Goal: Navigation & Orientation: Find specific page/section

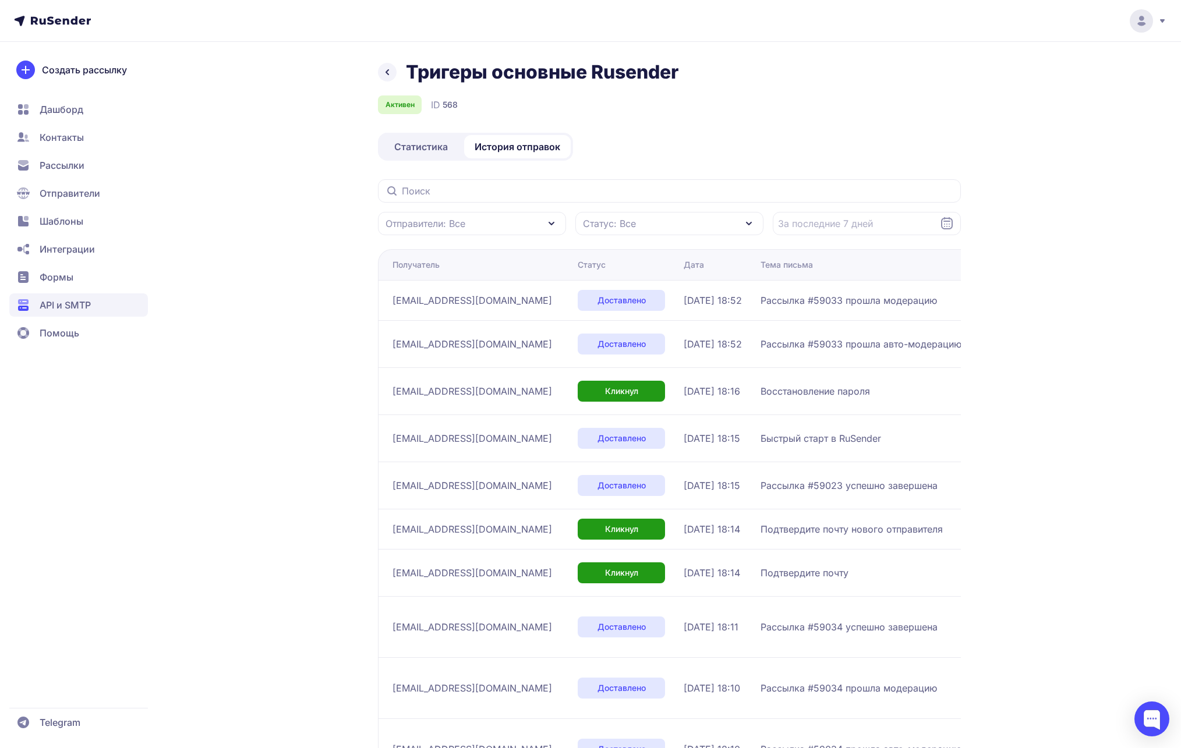
click at [1146, 19] on circle at bounding box center [1140, 20] width 23 height 23
click at [1009, 109] on span "Выйти" at bounding box center [1007, 110] width 27 height 14
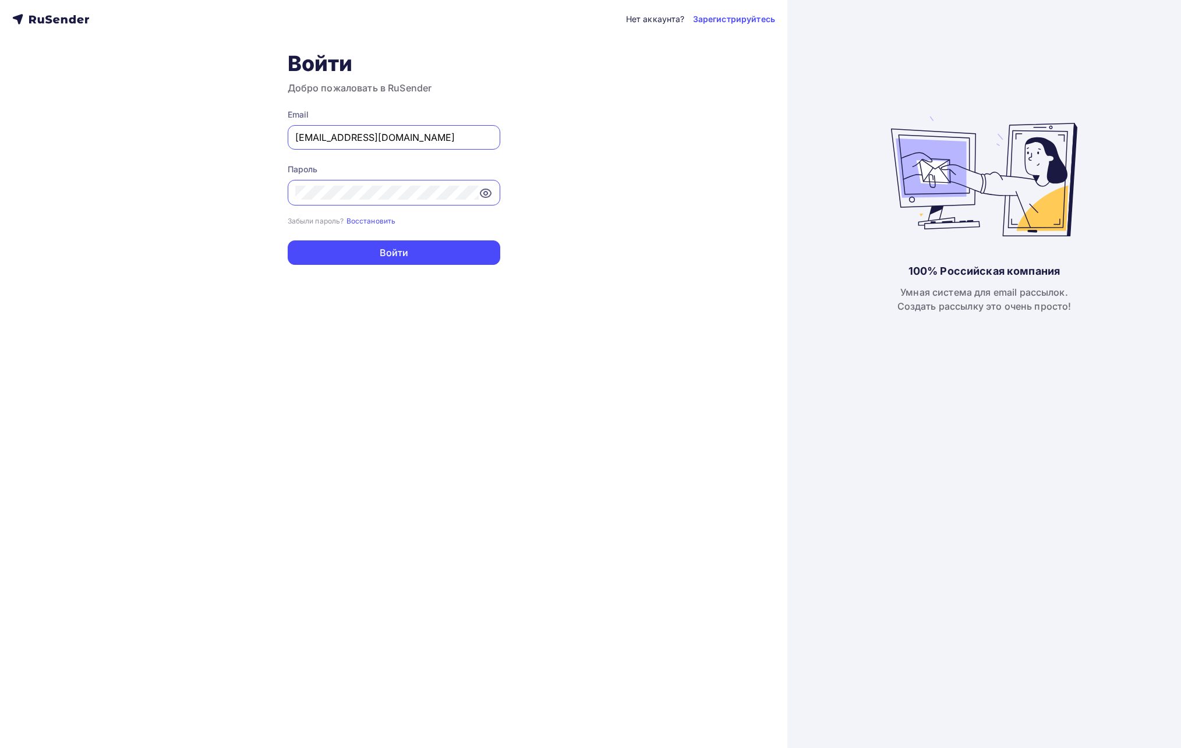
click at [444, 136] on input "a.shevtsov+rusender@ucoz-team.net" at bounding box center [393, 137] width 197 height 14
type input "a.shevtsov+ukit@ucoz-team.net"
click at [451, 251] on button "Войти" at bounding box center [394, 252] width 213 height 24
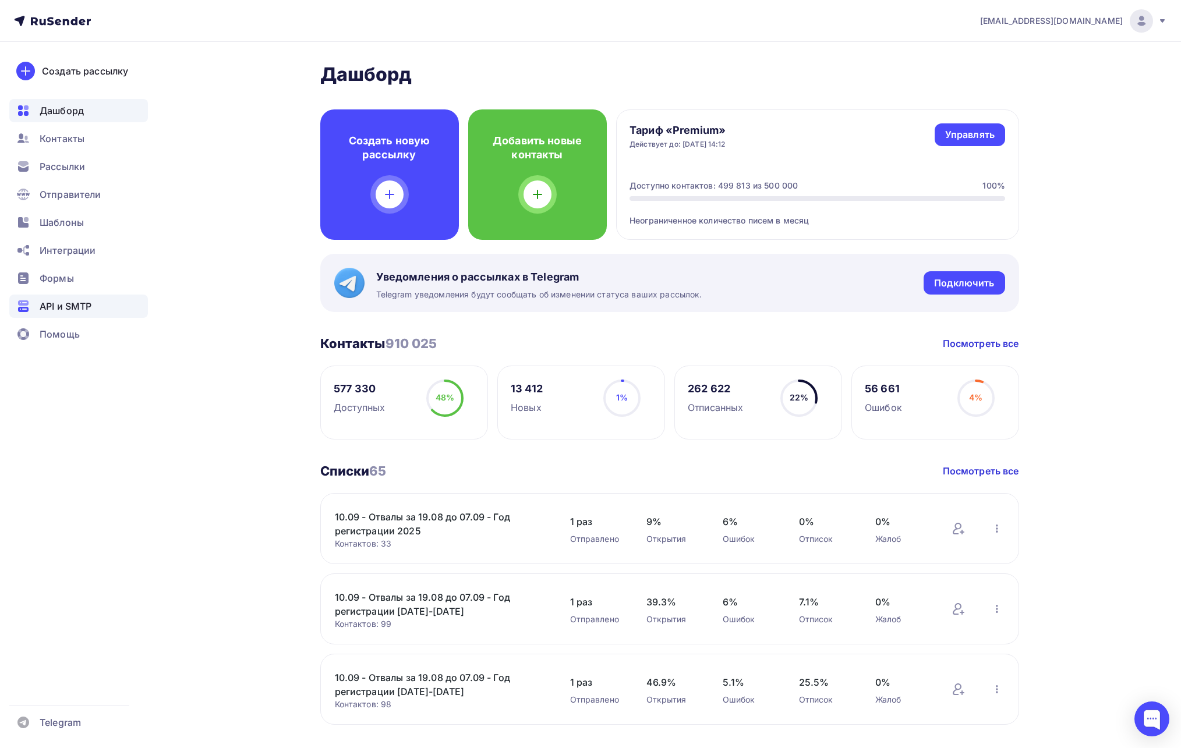
click at [84, 304] on span "API и SMTP" at bounding box center [66, 306] width 52 height 14
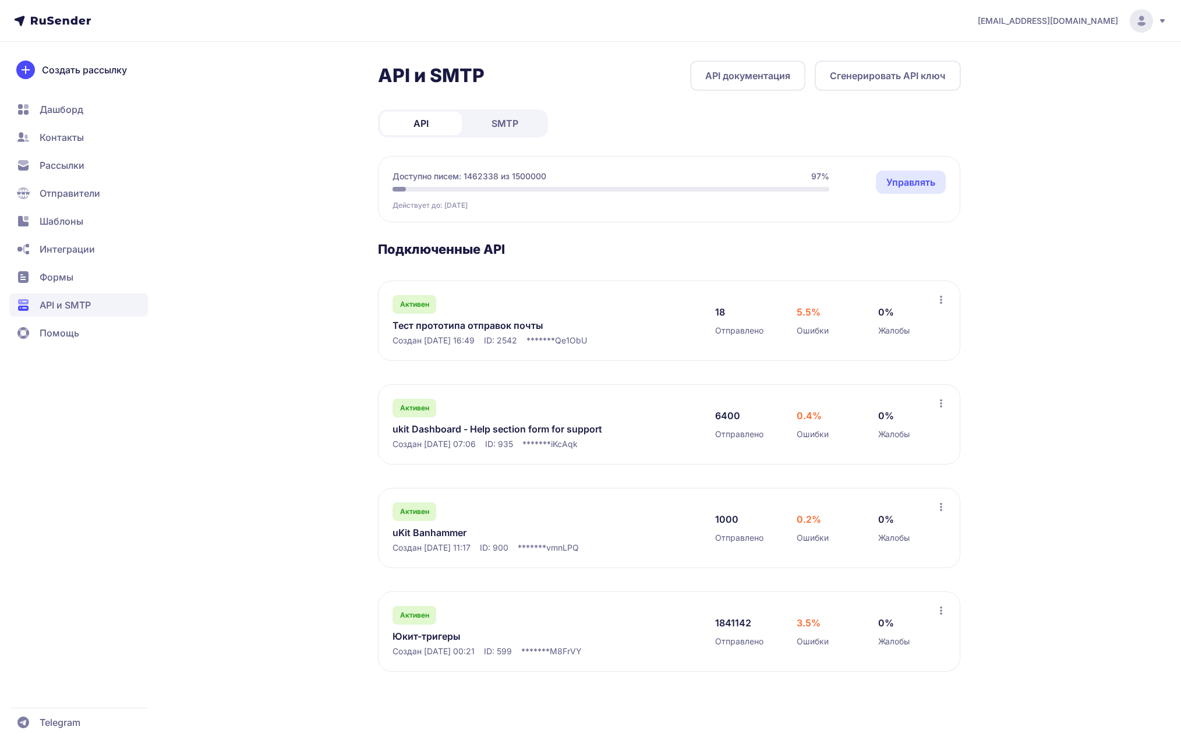
click at [523, 126] on link "SMTP" at bounding box center [505, 123] width 82 height 23
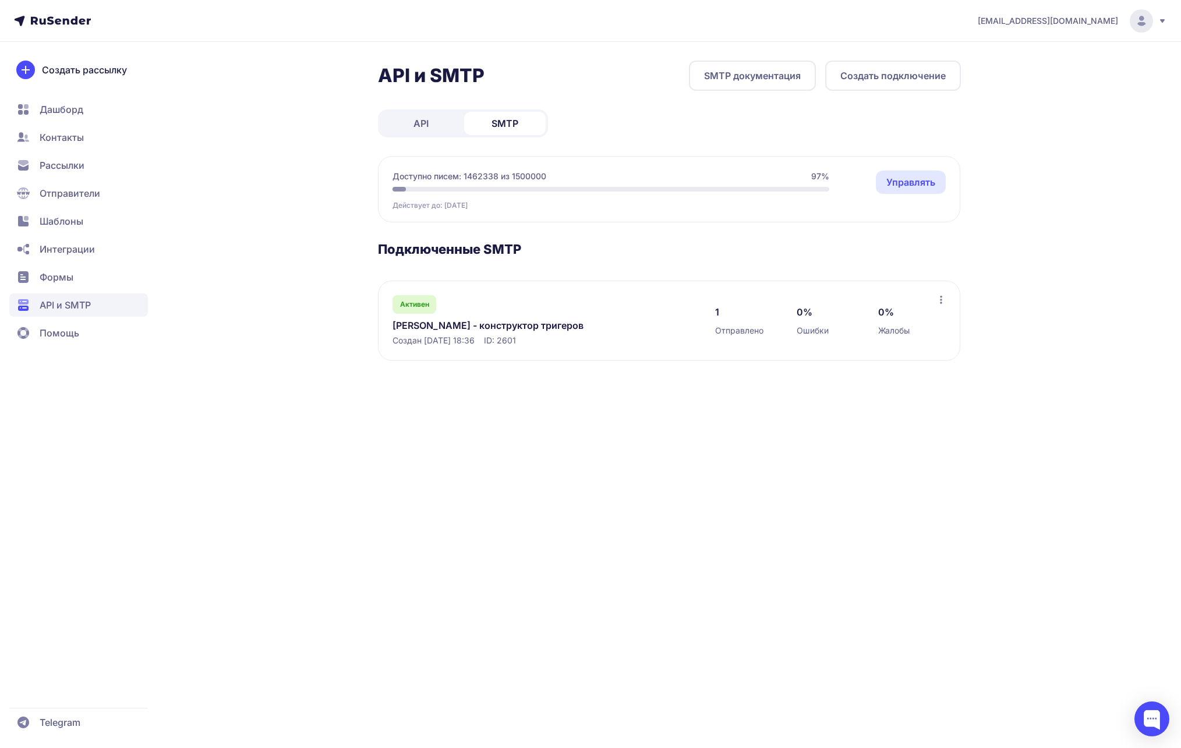
click at [435, 123] on link "API" at bounding box center [421, 123] width 82 height 23
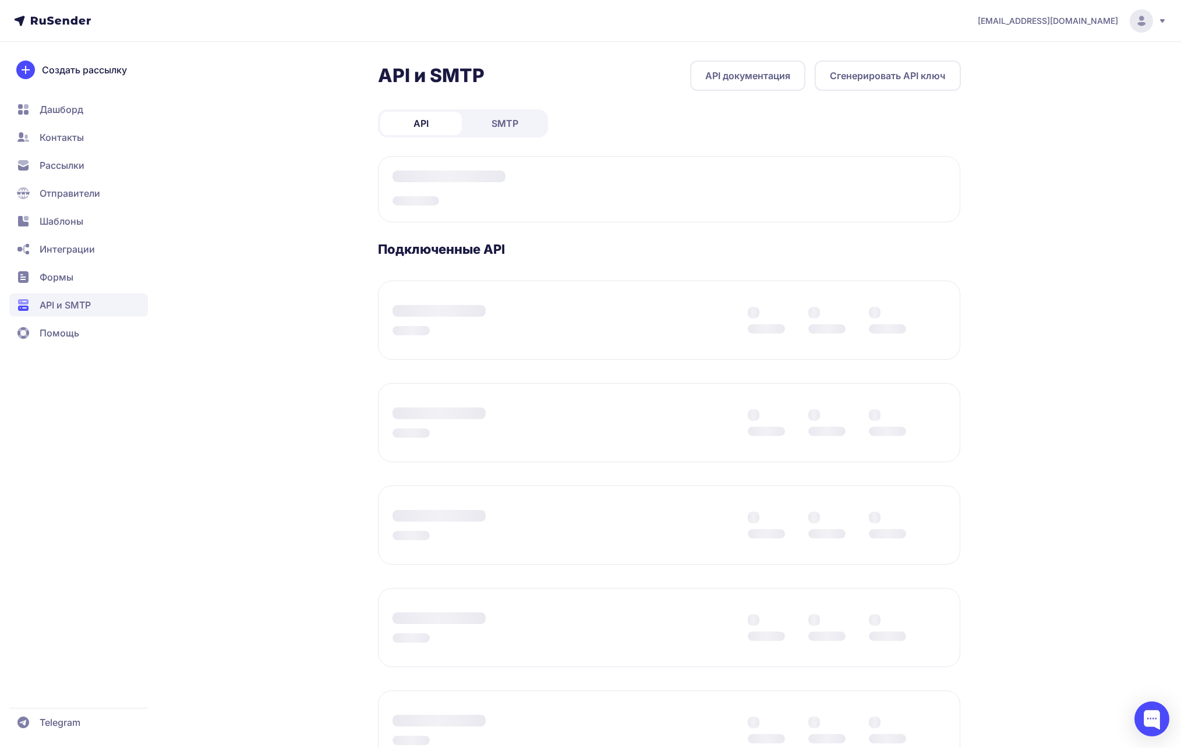
click at [60, 164] on span "Рассылки" at bounding box center [62, 165] width 45 height 14
